Goal: Information Seeking & Learning: Find specific fact

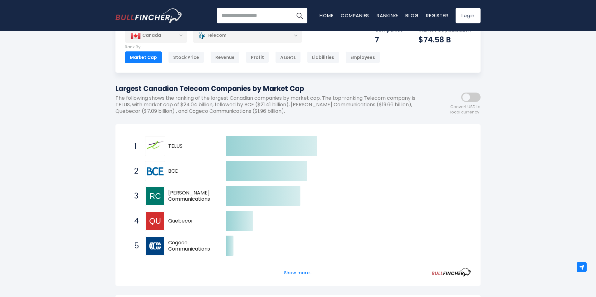
scroll to position [62, 0]
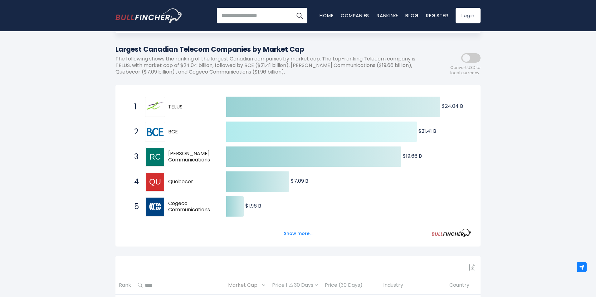
drag, startPoint x: 174, startPoint y: 107, endPoint x: 383, endPoint y: 126, distance: 210.0
click at [376, 125] on div "Created with Highcharts 12.1.2 $24.04 B ​ $24.04 B $21.41 B ​ $21.41 B $19.66 B…" at bounding box center [298, 182] width 346 height 175
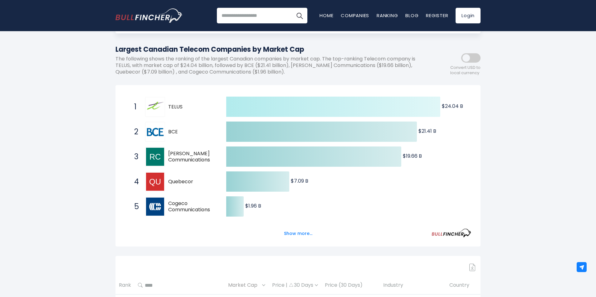
drag, startPoint x: 447, startPoint y: 111, endPoint x: 464, endPoint y: 107, distance: 17.9
click at [464, 107] on icon "Created with Highcharts 12.1.2 $24.04 B ​ $24.04 B $21.41 B ​ $21.41 B $19.66 B…" at bounding box center [298, 182] width 346 height 175
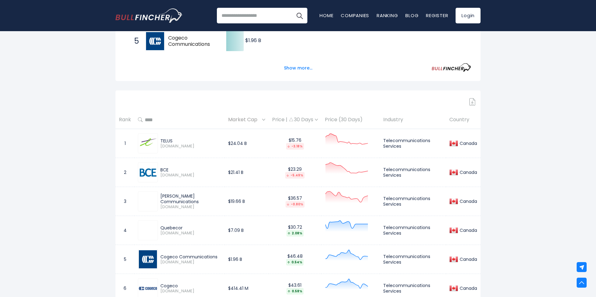
scroll to position [281, 0]
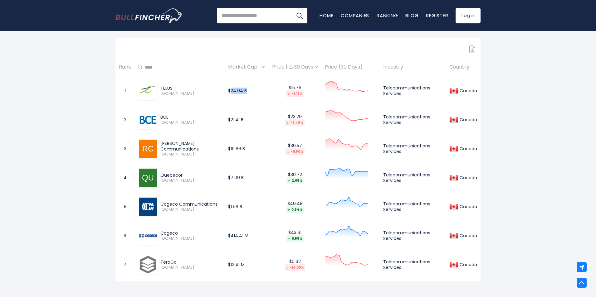
drag, startPoint x: 225, startPoint y: 91, endPoint x: 254, endPoint y: 90, distance: 29.4
click at [254, 90] on td "$24.04 B" at bounding box center [247, 90] width 44 height 29
drag, startPoint x: 195, startPoint y: 89, endPoint x: 172, endPoint y: 91, distance: 23.5
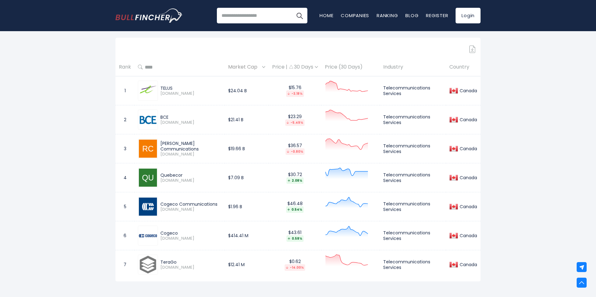
click at [172, 91] on tr "1 TELUS [DOMAIN_NAME] $24.04 B $15.76 -3.18% Telecommunications Services [GEOGR…" at bounding box center [297, 90] width 365 height 29
click at [208, 90] on div "TELUS" at bounding box center [190, 89] width 61 height 6
drag, startPoint x: 222, startPoint y: 151, endPoint x: 242, endPoint y: 151, distance: 20.3
click at [242, 151] on td "$19.66 B" at bounding box center [247, 149] width 44 height 29
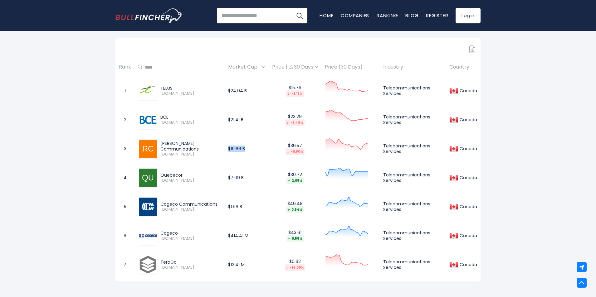
click at [230, 149] on td "$19.66 B" at bounding box center [247, 149] width 44 height 29
drag, startPoint x: 163, startPoint y: 146, endPoint x: 240, endPoint y: 147, distance: 76.8
click at [240, 147] on tr "3 [PERSON_NAME] Communications [DOMAIN_NAME] $19.66 B $36.57 -0.80% Telecommuni…" at bounding box center [297, 149] width 365 height 29
click at [240, 147] on td "$19.66 B" at bounding box center [247, 149] width 44 height 29
drag, startPoint x: 221, startPoint y: 91, endPoint x: 243, endPoint y: 92, distance: 22.8
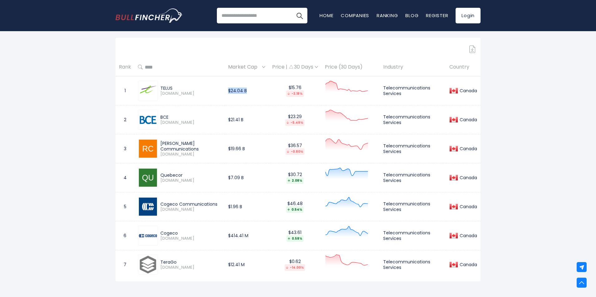
click at [243, 92] on td "$24.04 B" at bounding box center [247, 90] width 44 height 29
click at [243, 94] on td "$24.04 B" at bounding box center [247, 90] width 44 height 29
drag, startPoint x: 284, startPoint y: 88, endPoint x: 305, endPoint y: 100, distance: 24.0
click at [305, 100] on td "$15.76 -3.18%" at bounding box center [295, 90] width 53 height 29
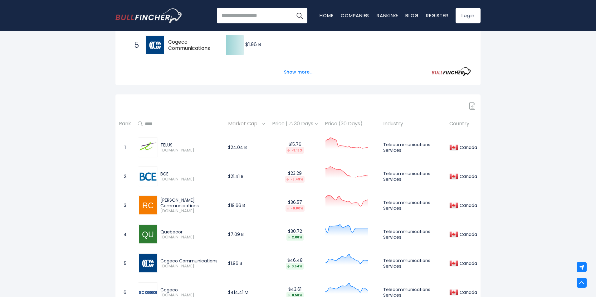
scroll to position [218, 0]
